Goal: Check status: Check status

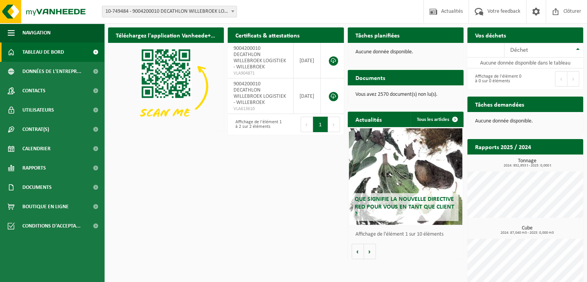
click at [182, 13] on span "10-749484 - 9004200010 DECATHLON WILLEBROEK LOGISTIEK - WILLEBROEK" at bounding box center [169, 11] width 134 height 11
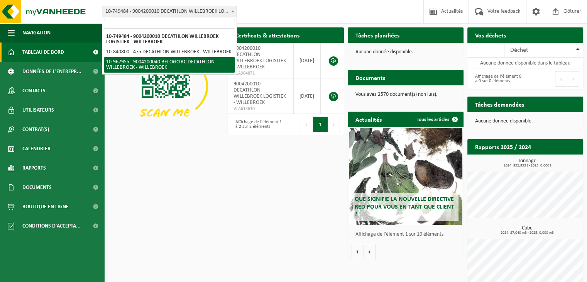
select select "154029"
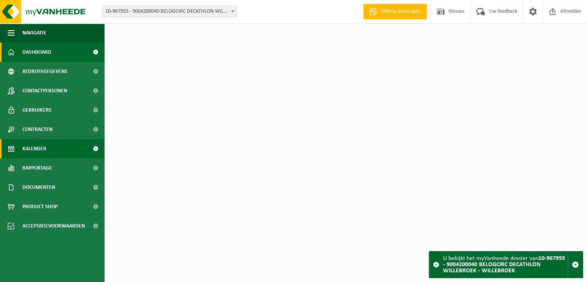
click at [45, 147] on span "Kalender" at bounding box center [34, 148] width 24 height 19
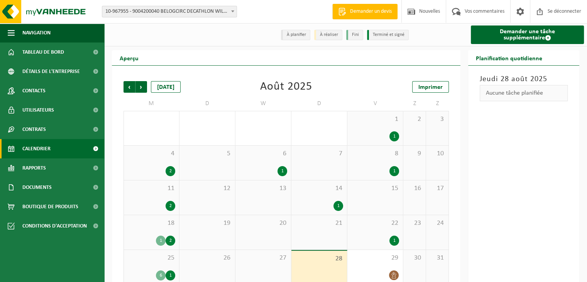
click at [165, 15] on span "10-967955 - 9004200040 BELOGCIRC DECATHLON WILLEBROEK - WILLEBROEK" at bounding box center [169, 11] width 134 height 11
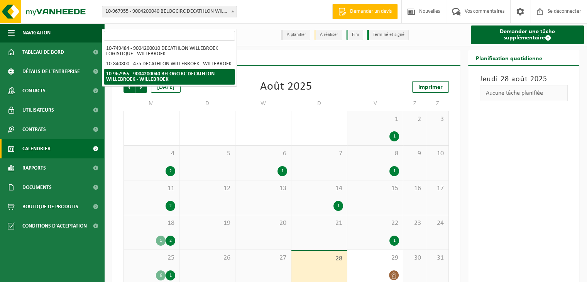
scroll to position [12, 0]
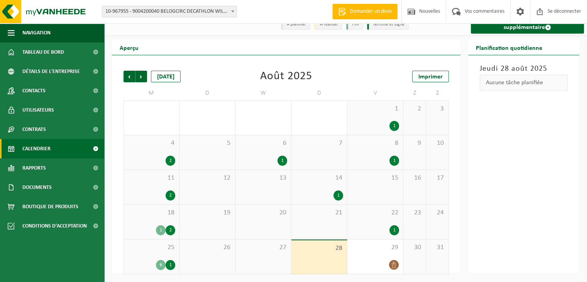
click at [167, 255] on div "25 6 1" at bounding box center [151, 256] width 55 height 34
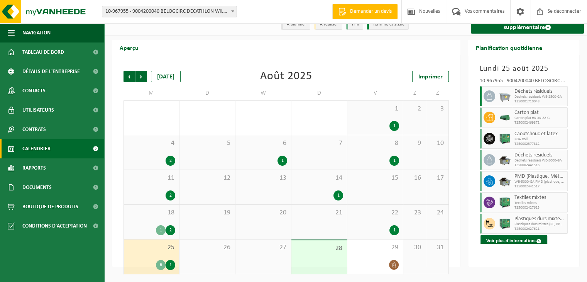
scroll to position [0, 0]
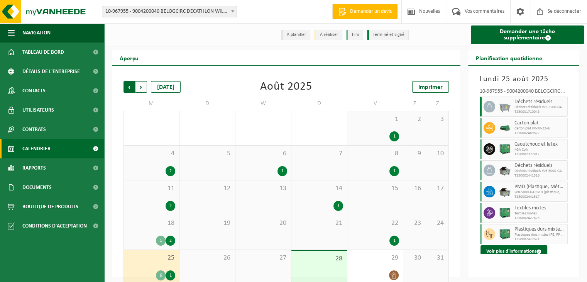
click at [141, 88] on span "Suivant" at bounding box center [141, 87] width 12 height 12
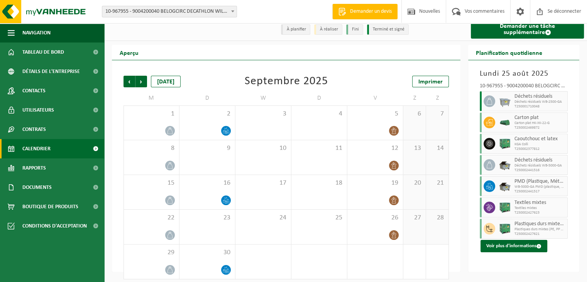
scroll to position [12, 0]
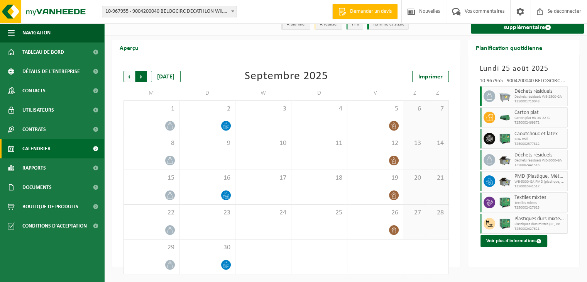
click at [130, 71] on span "Précédent" at bounding box center [129, 77] width 12 height 12
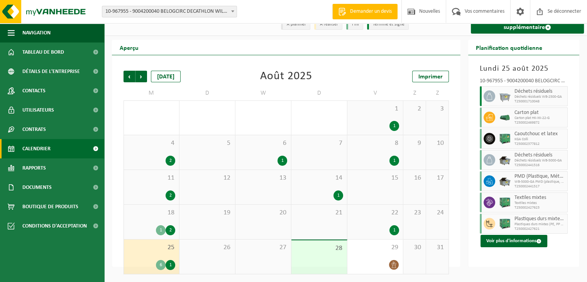
click at [266, 254] on div "27" at bounding box center [263, 256] width 56 height 34
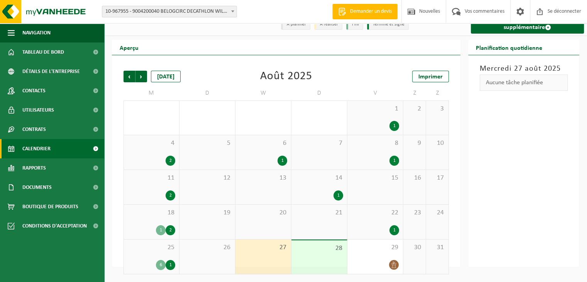
click at [321, 255] on div "28" at bounding box center [319, 257] width 56 height 34
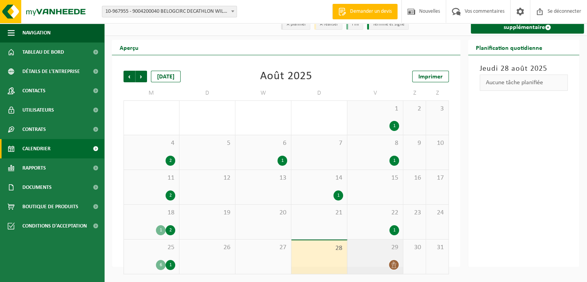
click at [371, 252] on div "29" at bounding box center [375, 256] width 56 height 34
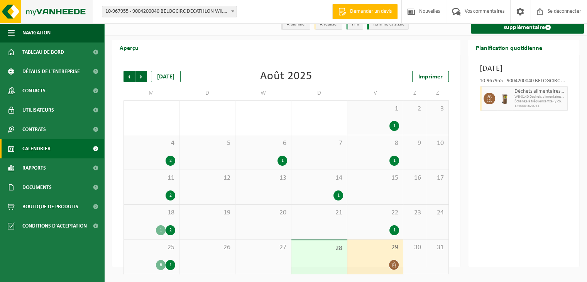
click at [39, 10] on img at bounding box center [46, 11] width 93 height 23
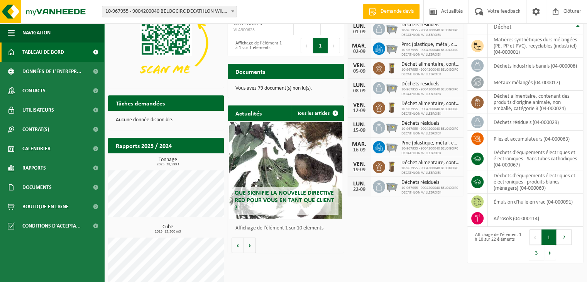
scroll to position [52, 0]
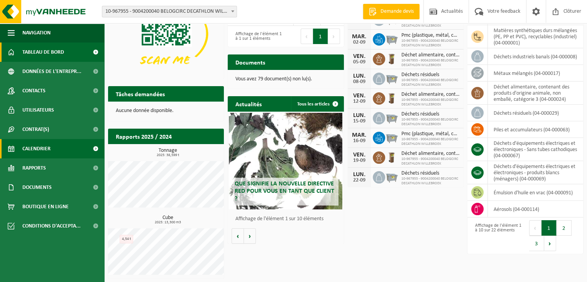
click at [31, 154] on span "Calendrier" at bounding box center [36, 148] width 28 height 19
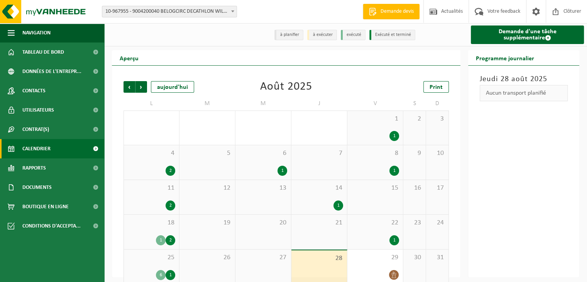
scroll to position [11, 0]
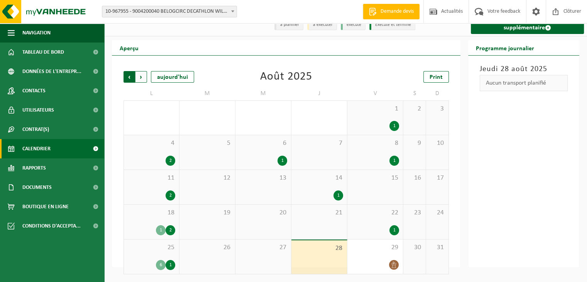
click at [143, 78] on span "Suivant" at bounding box center [141, 77] width 12 height 12
